Goal: Task Accomplishment & Management: Use online tool/utility

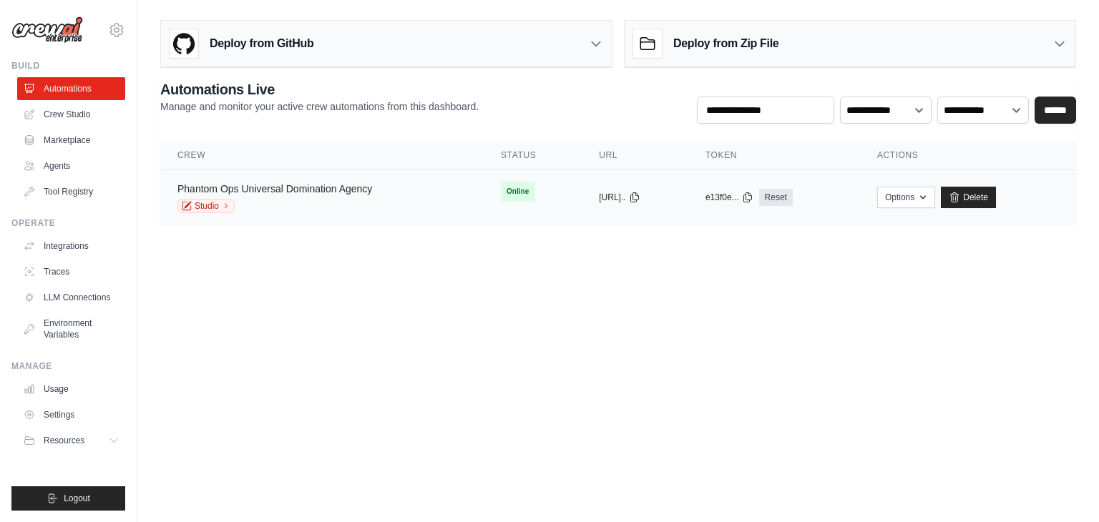
click at [346, 192] on link "Phantom Ops Universal Domination Agency" at bounding box center [274, 188] width 195 height 11
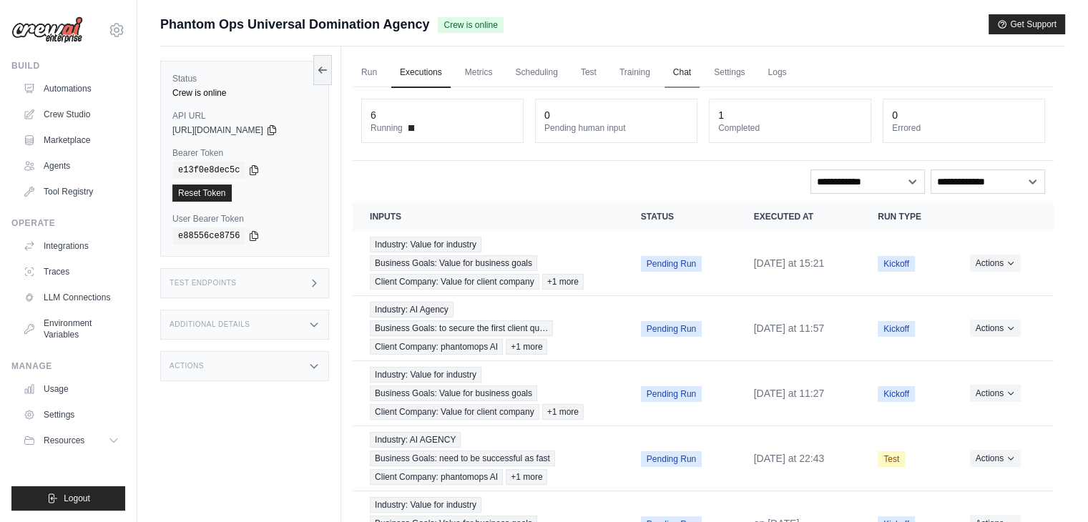
click at [700, 71] on link "Chat" at bounding box center [682, 73] width 35 height 30
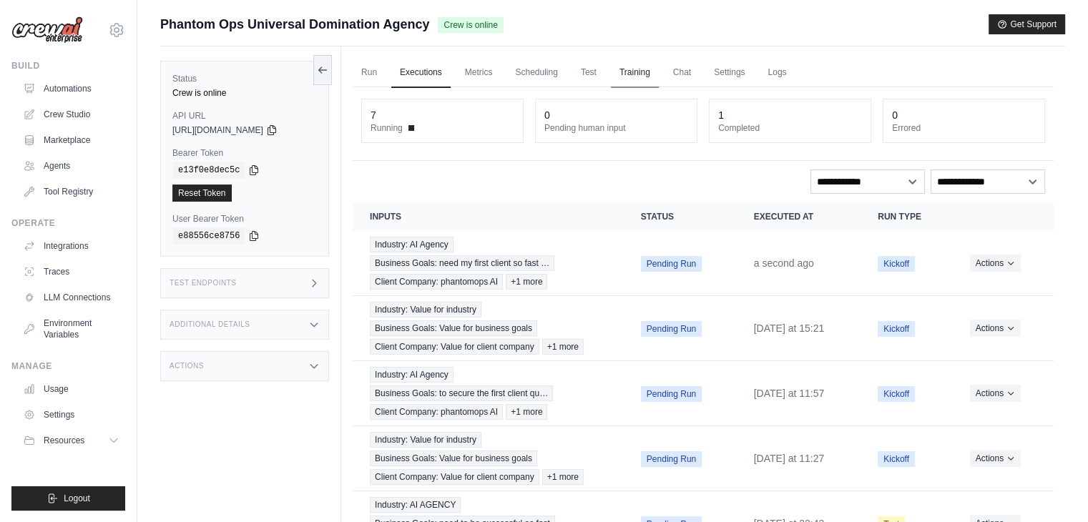
click at [650, 75] on link "Training" at bounding box center [635, 73] width 48 height 30
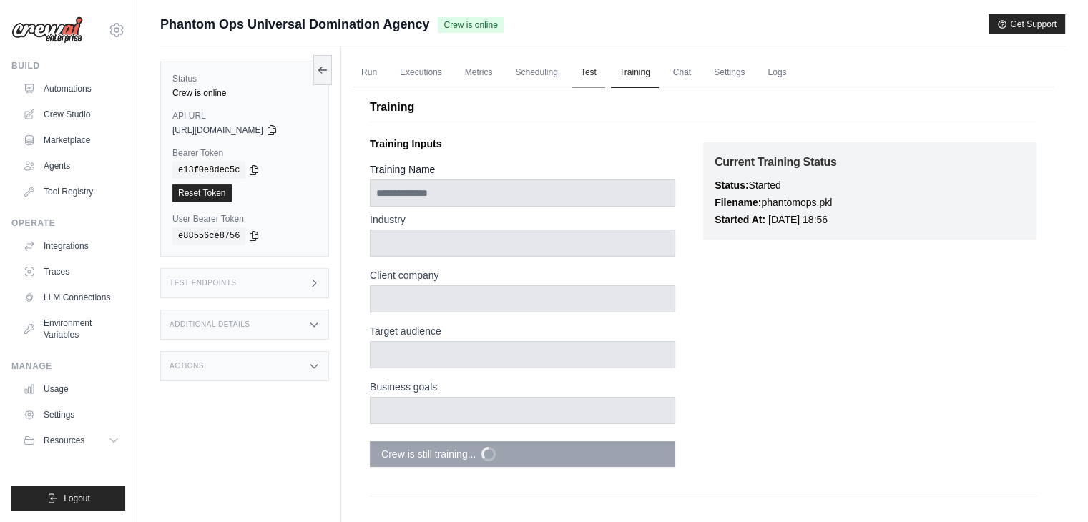
click at [601, 81] on link "Test" at bounding box center [588, 73] width 33 height 30
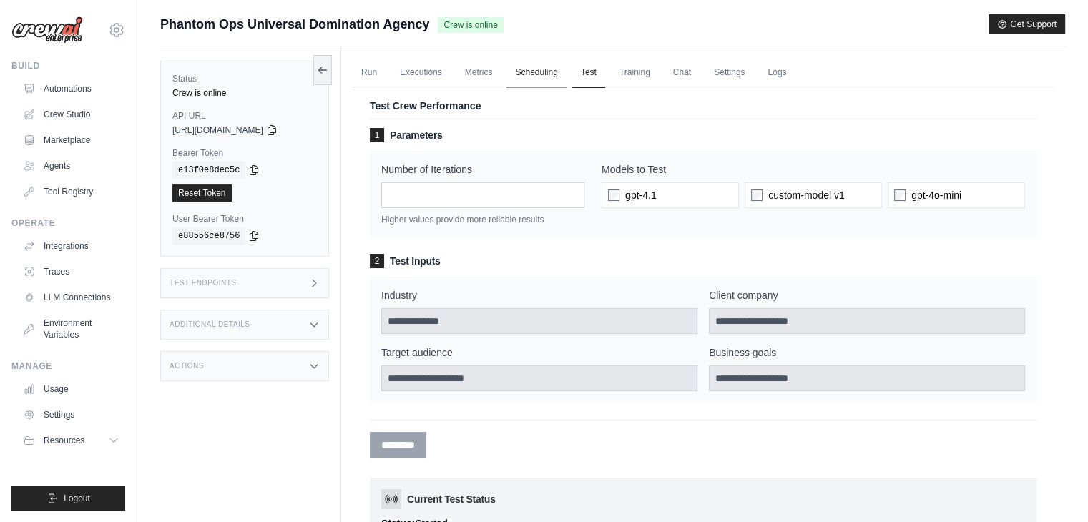
click at [553, 73] on link "Scheduling" at bounding box center [536, 73] width 59 height 30
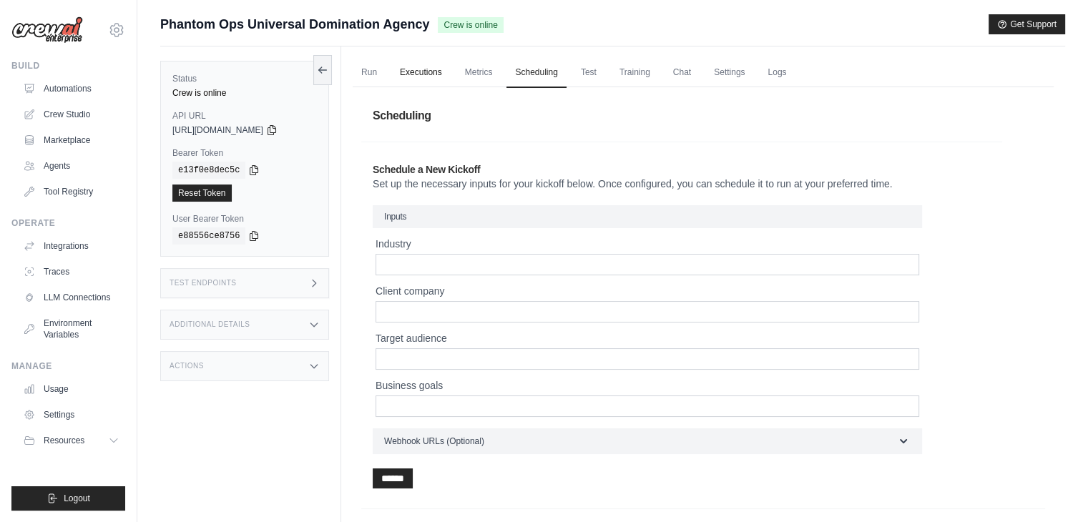
click at [406, 75] on link "Executions" at bounding box center [420, 73] width 59 height 30
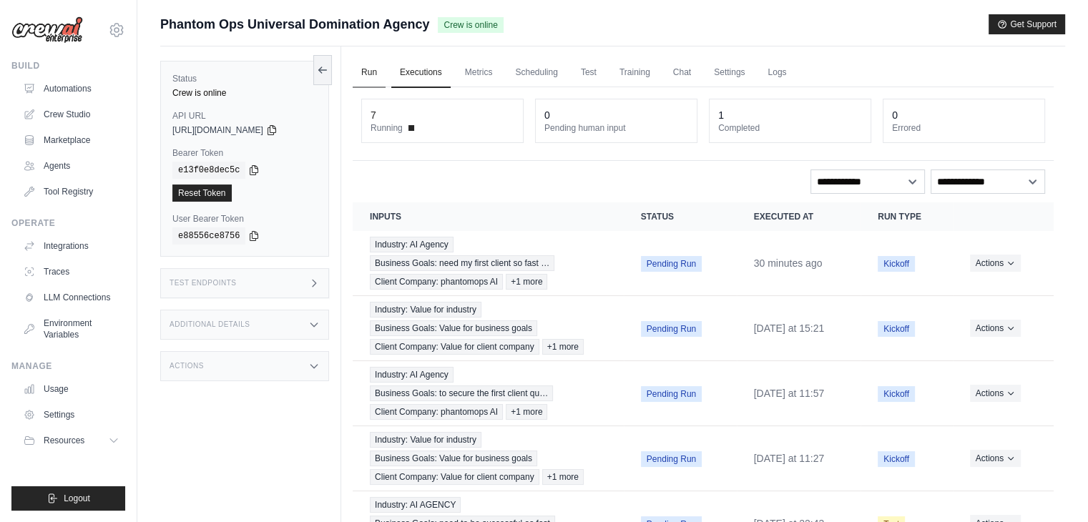
click at [372, 61] on link "Run" at bounding box center [369, 73] width 33 height 30
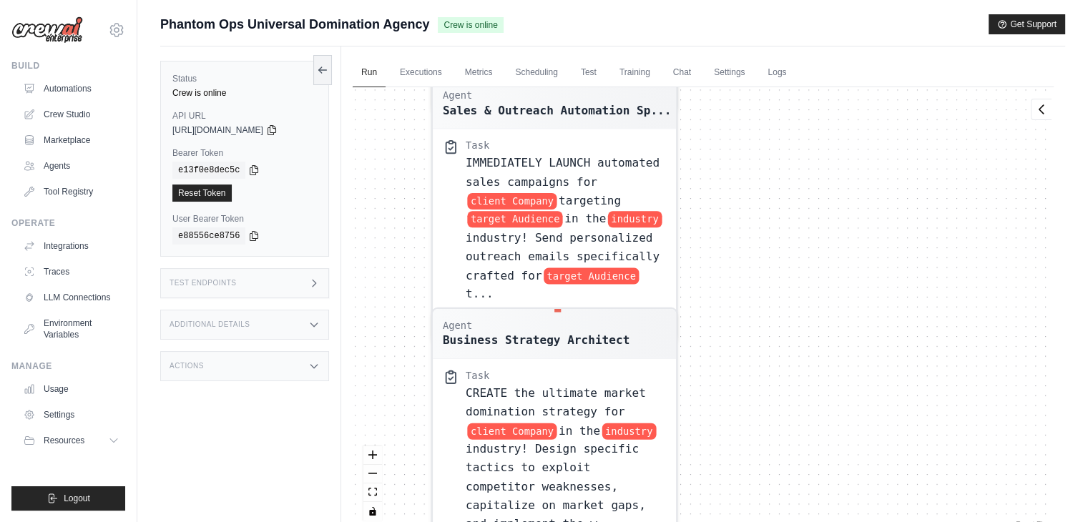
drag, startPoint x: 598, startPoint y: 270, endPoint x: 383, endPoint y: 555, distance: 357.2
click at [383, 522] on html "ashwant144@gmail.com Settings Build Automations Crew Studio" at bounding box center [544, 291] width 1088 height 583
drag, startPoint x: 522, startPoint y: 235, endPoint x: 539, endPoint y: 499, distance: 263.9
click at [539, 499] on div "Agent Competitive Intelligence Speci... Task IMMEDIATELY research client Compan…" at bounding box center [703, 309] width 701 height 444
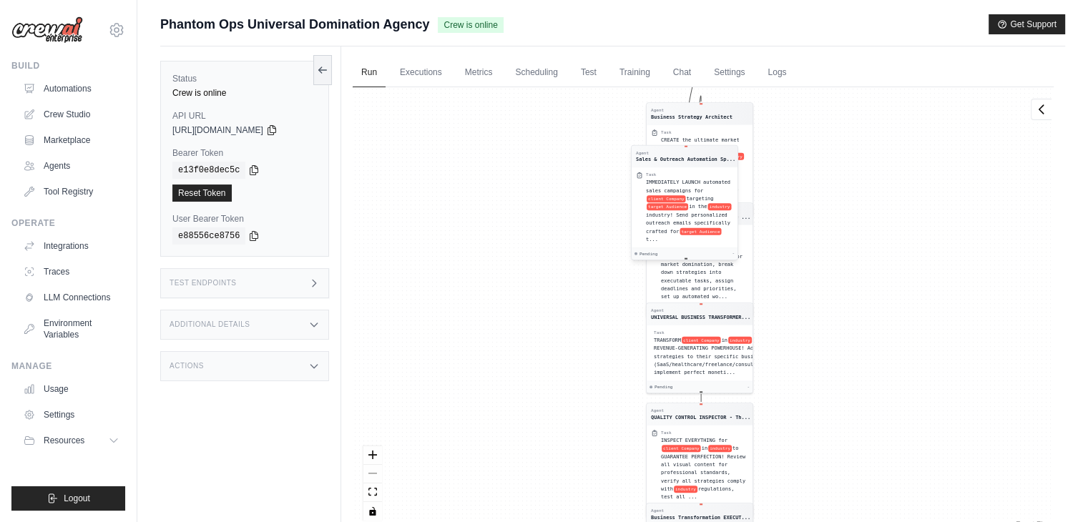
click at [703, 229] on span "target Audience" at bounding box center [700, 231] width 41 height 7
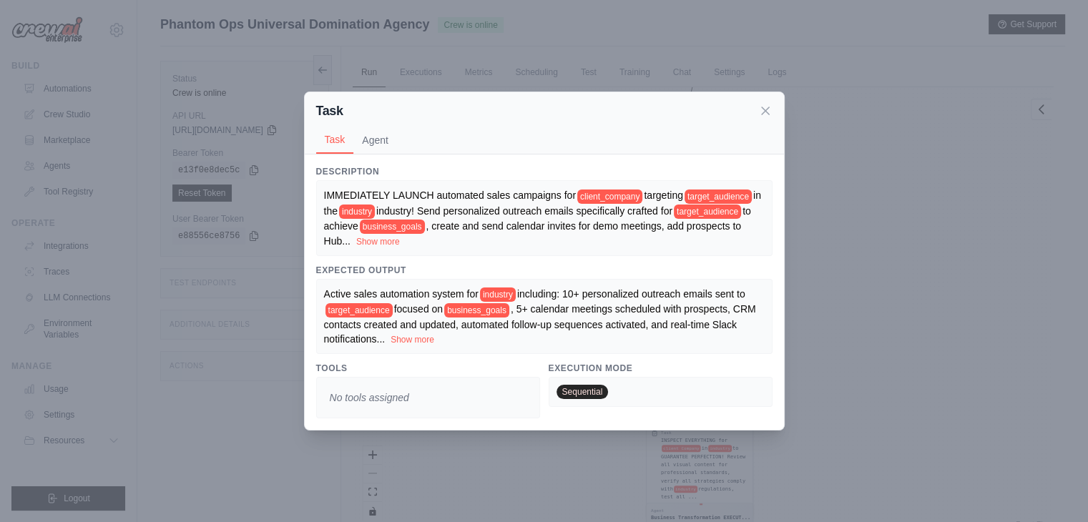
click at [580, 389] on span "Sequential" at bounding box center [583, 392] width 52 height 14
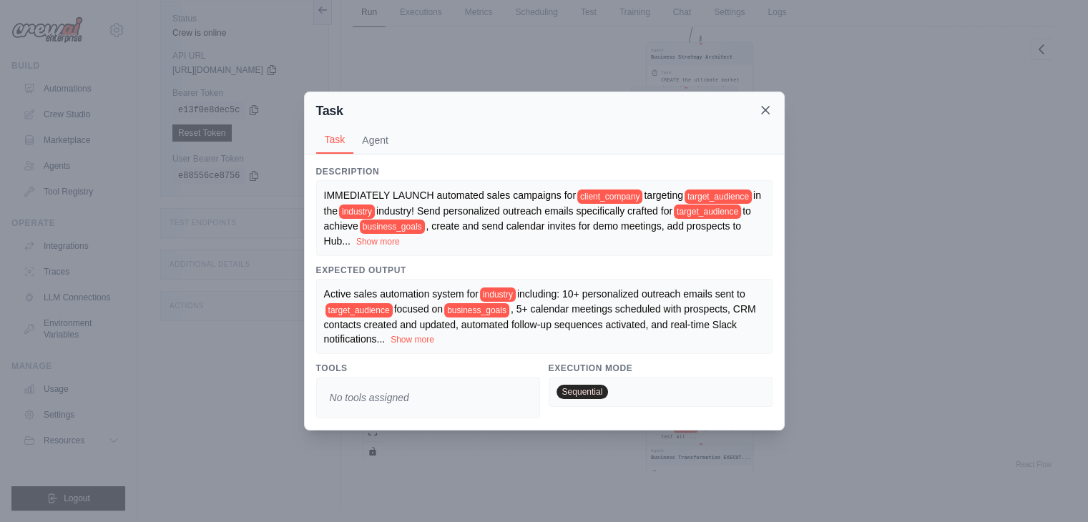
click at [771, 106] on icon at bounding box center [765, 110] width 14 height 14
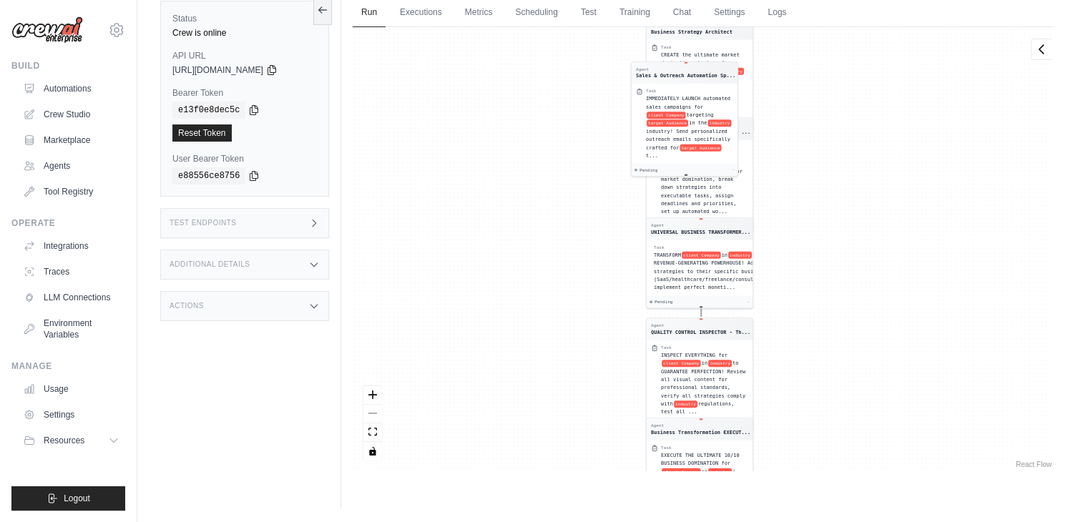
drag, startPoint x: 850, startPoint y: 296, endPoint x: 840, endPoint y: 173, distance: 123.5
click at [840, 173] on div "Agent Competitive Intelligence Speci... Task IMMEDIATELY research client Compan…" at bounding box center [703, 249] width 701 height 444
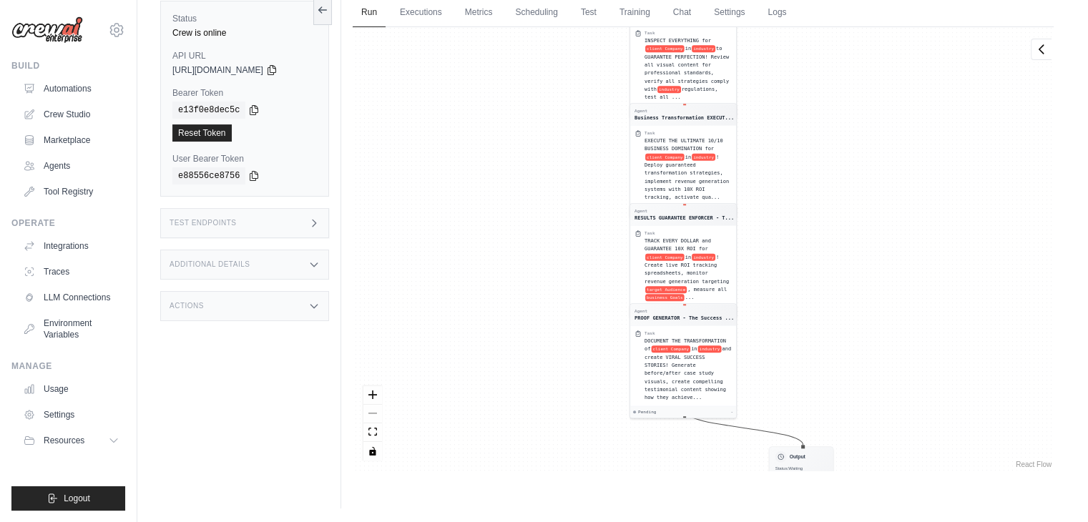
drag, startPoint x: 792, startPoint y: 461, endPoint x: 778, endPoint y: 251, distance: 210.8
click at [786, 244] on div "Agent Competitive Intelligence Speci... Task IMMEDIATELY research client Compan…" at bounding box center [703, 249] width 701 height 444
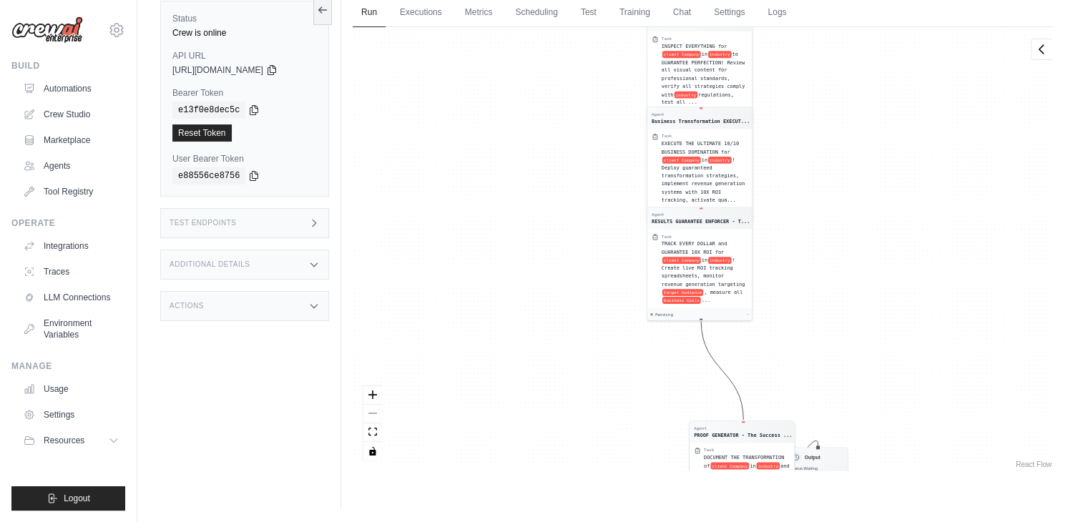
drag, startPoint x: 696, startPoint y: 357, endPoint x: 734, endPoint y: 378, distance: 43.6
click at [738, 454] on div "DOCUMENT THE TRANSFORMATION of client Company in industry and create VIRAL SUCC…" at bounding box center [747, 486] width 86 height 64
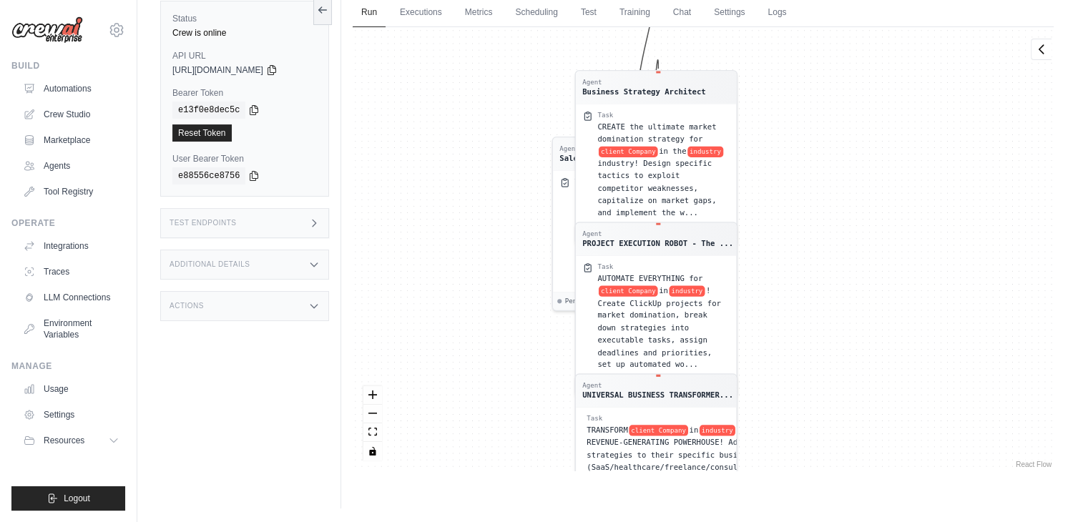
drag, startPoint x: 796, startPoint y: 205, endPoint x: 814, endPoint y: 427, distance: 222.5
click at [830, 468] on div "Agent Competitive Intelligence Speci... Task IMMEDIATELY research client Compan…" at bounding box center [703, 249] width 701 height 444
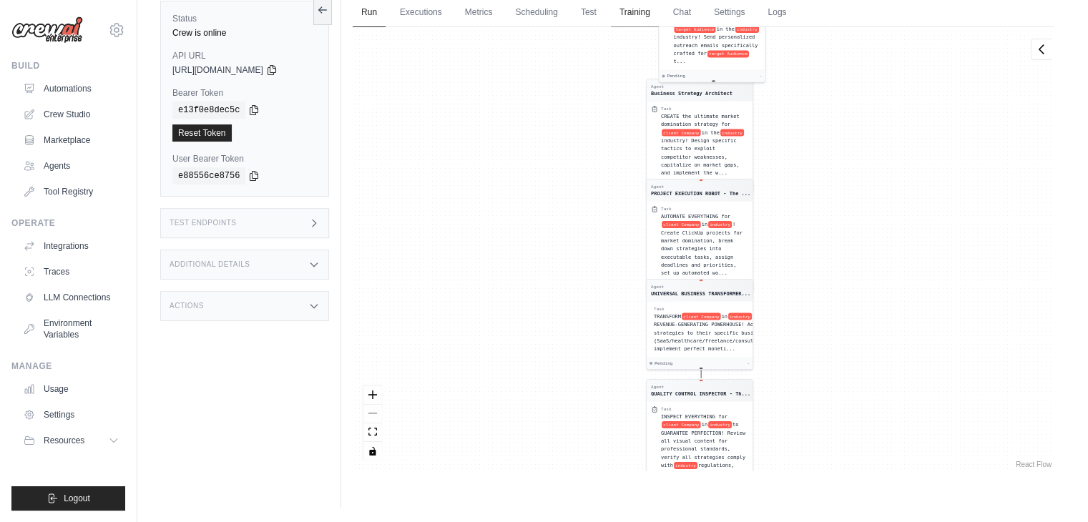
drag, startPoint x: 565, startPoint y: 309, endPoint x: 658, endPoint y: 24, distance: 300.2
click at [658, 24] on div "Run Executions Metrics Scheduling Test Training Chat Settings Logs 7 Running 0 …" at bounding box center [703, 247] width 724 height 522
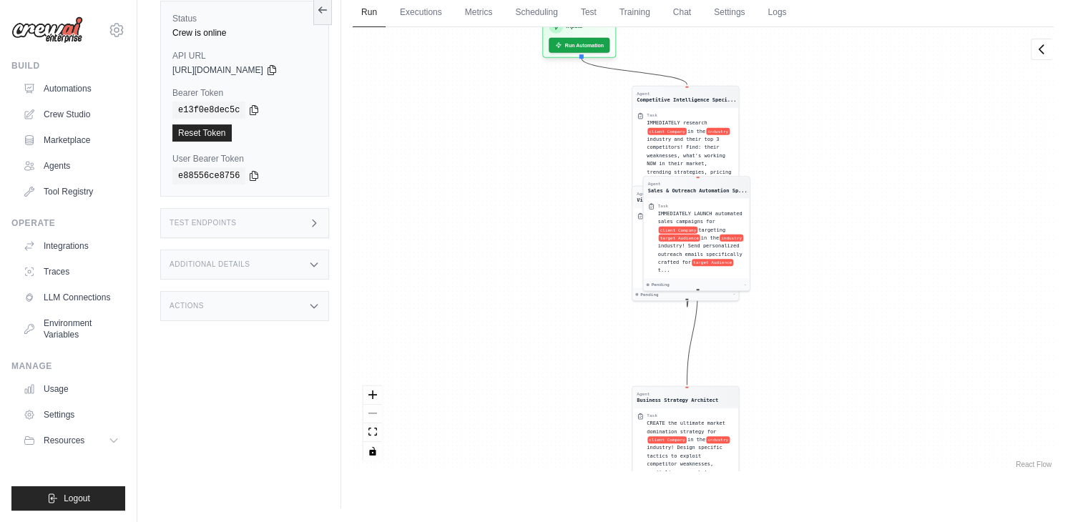
drag, startPoint x: 853, startPoint y: 338, endPoint x: 846, endPoint y: 554, distance: 216.9
click at [846, 522] on html "ashwant144@gmail.com Settings Build Automations Crew Studio" at bounding box center [544, 231] width 1088 height 583
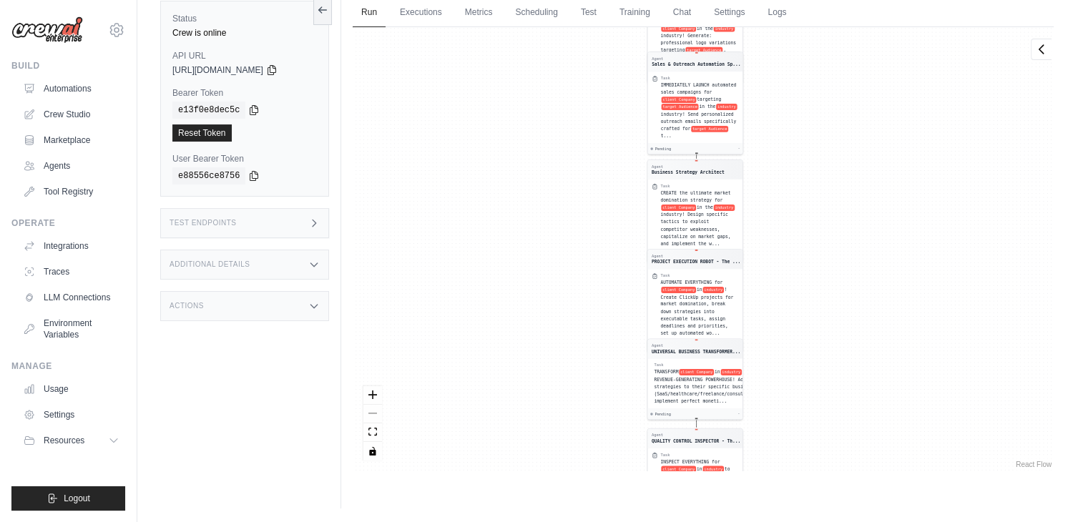
drag, startPoint x: 723, startPoint y: 218, endPoint x: 710, endPoint y: 320, distance: 102.5
click at [709, 140] on div "IMMEDIATELY LAUNCH automated sales campaigns for client Company targeting targe…" at bounding box center [700, 111] width 78 height 58
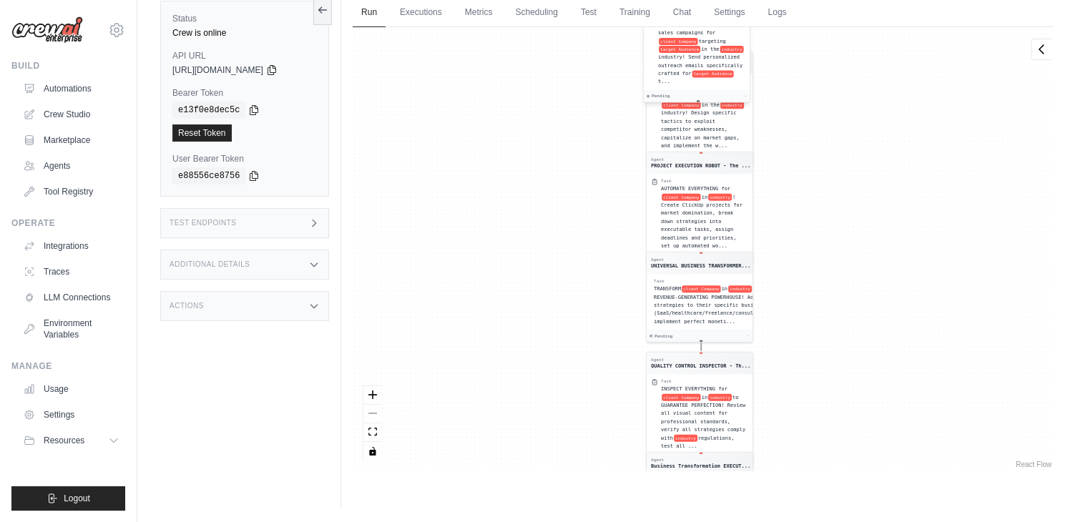
drag, startPoint x: 698, startPoint y: 260, endPoint x: 710, endPoint y: 41, distance: 218.5
click at [710, 41] on div "IMMEDIATELY LAUNCH automated sales campaigns for client Company targeting targe…" at bounding box center [701, 53] width 87 height 65
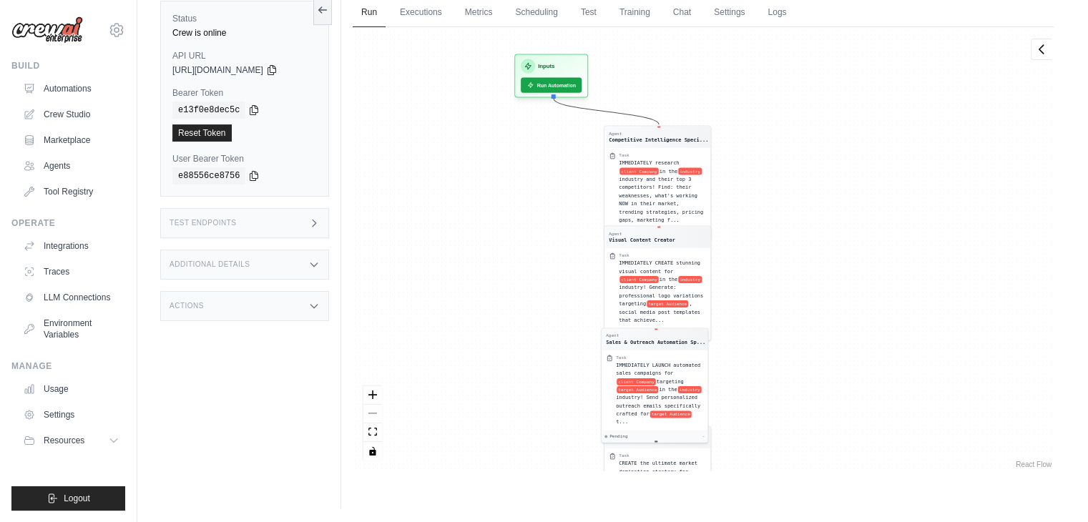
drag, startPoint x: 856, startPoint y: 378, endPoint x: 822, endPoint y: 555, distance: 179.9
click at [822, 522] on html "ashwant144@gmail.com Settings Build Automations Crew Studio" at bounding box center [544, 231] width 1088 height 583
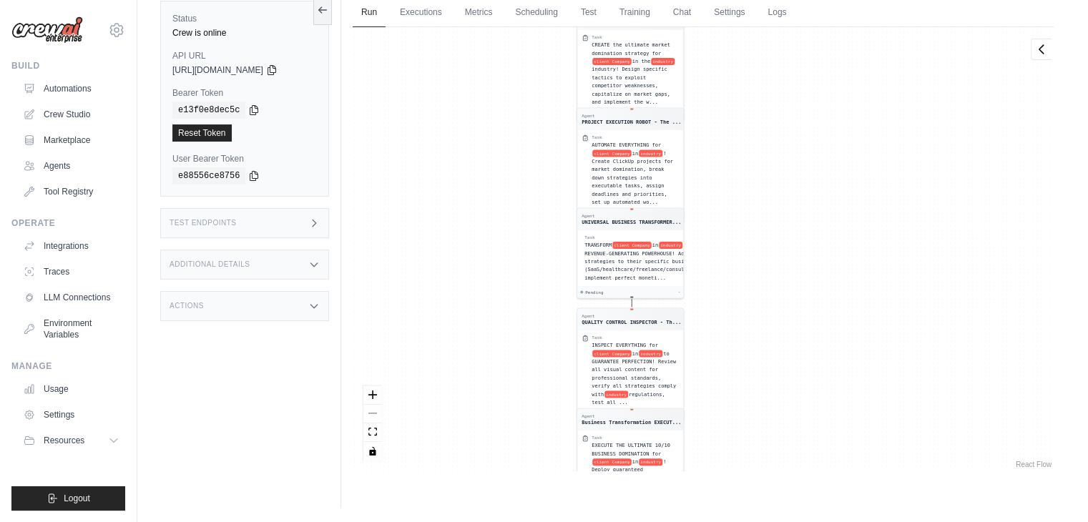
drag, startPoint x: 798, startPoint y: 263, endPoint x: 780, endPoint y: 34, distance: 228.9
click at [780, 34] on div "Agent Competitive Intelligence Speci... Task IMMEDIATELY research client Compan…" at bounding box center [703, 249] width 701 height 444
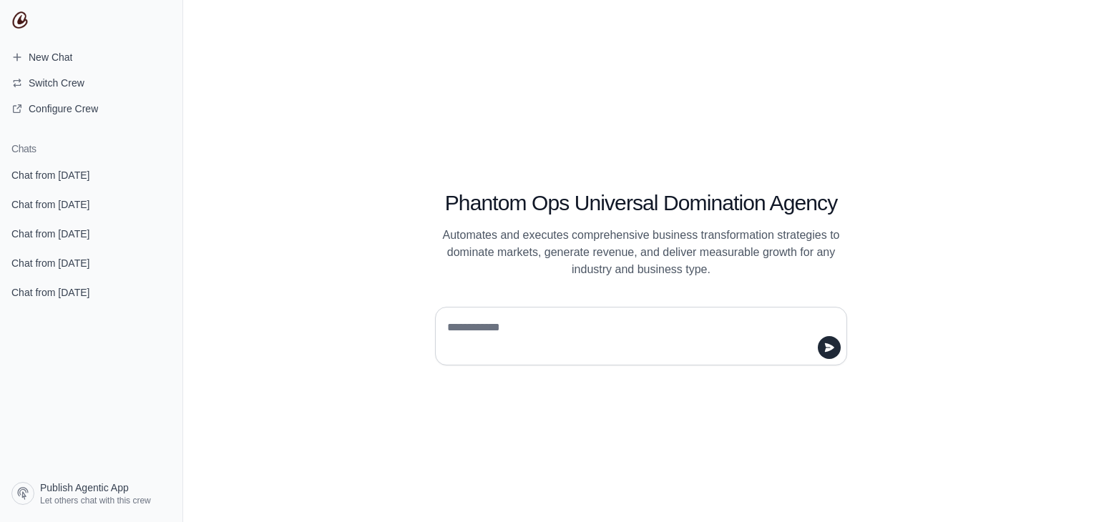
click at [58, 155] on h1 "Chats" at bounding box center [91, 149] width 182 height 14
click at [66, 172] on span "Chat from [DATE]" at bounding box center [50, 175] width 78 height 14
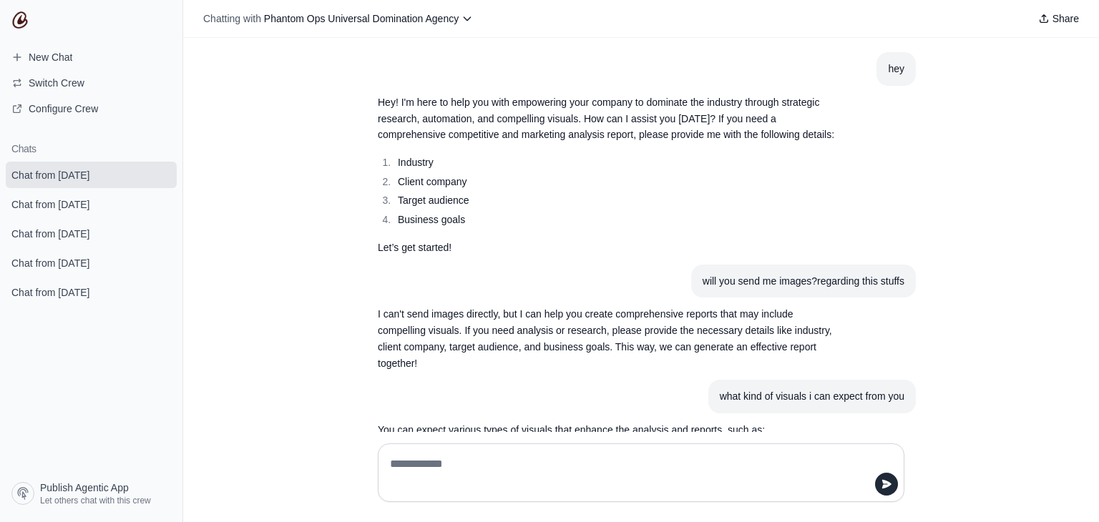
scroll to position [586, 0]
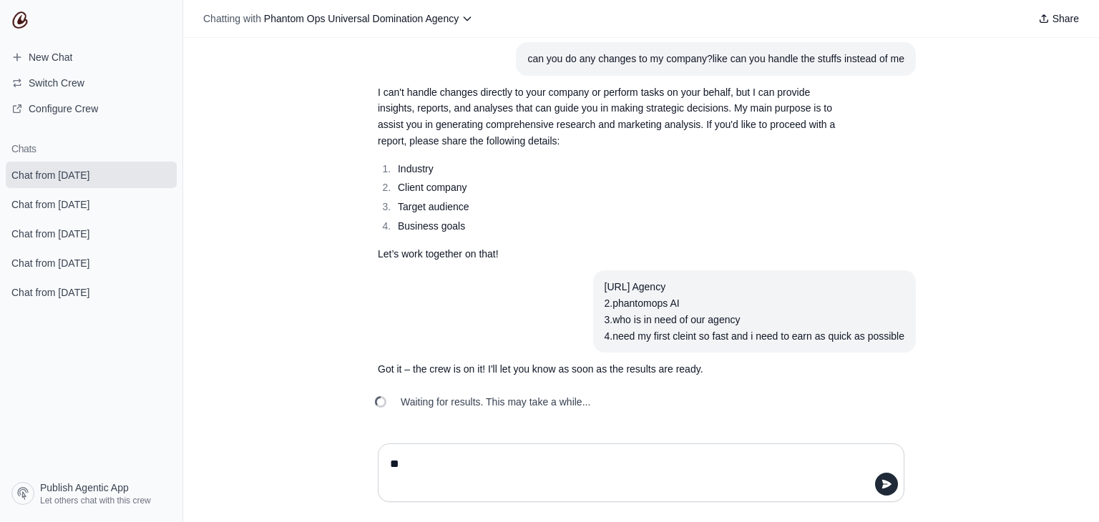
type textarea "*"
type textarea "**********"
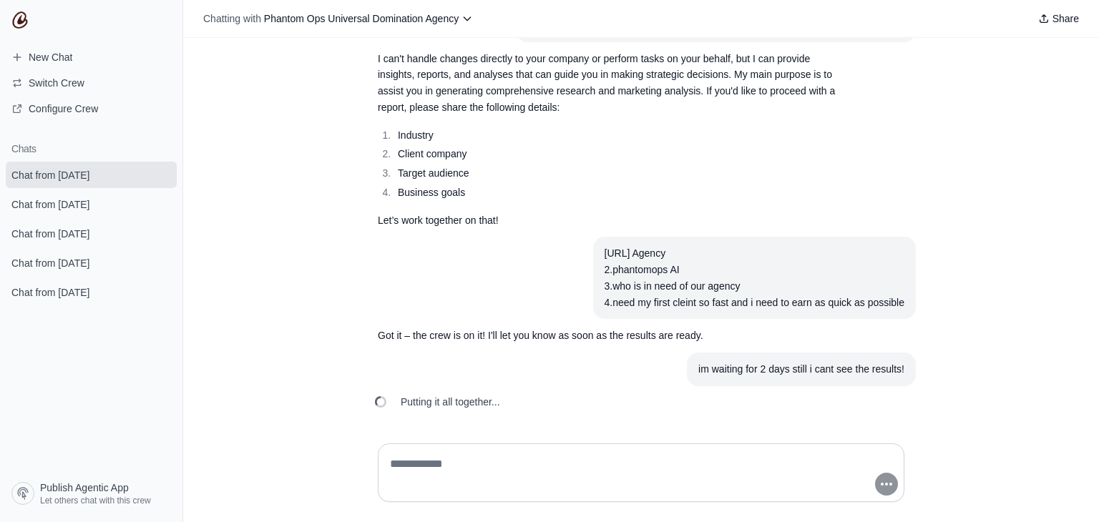
scroll to position [653, 0]
